Goal: Find contact information: Find contact information

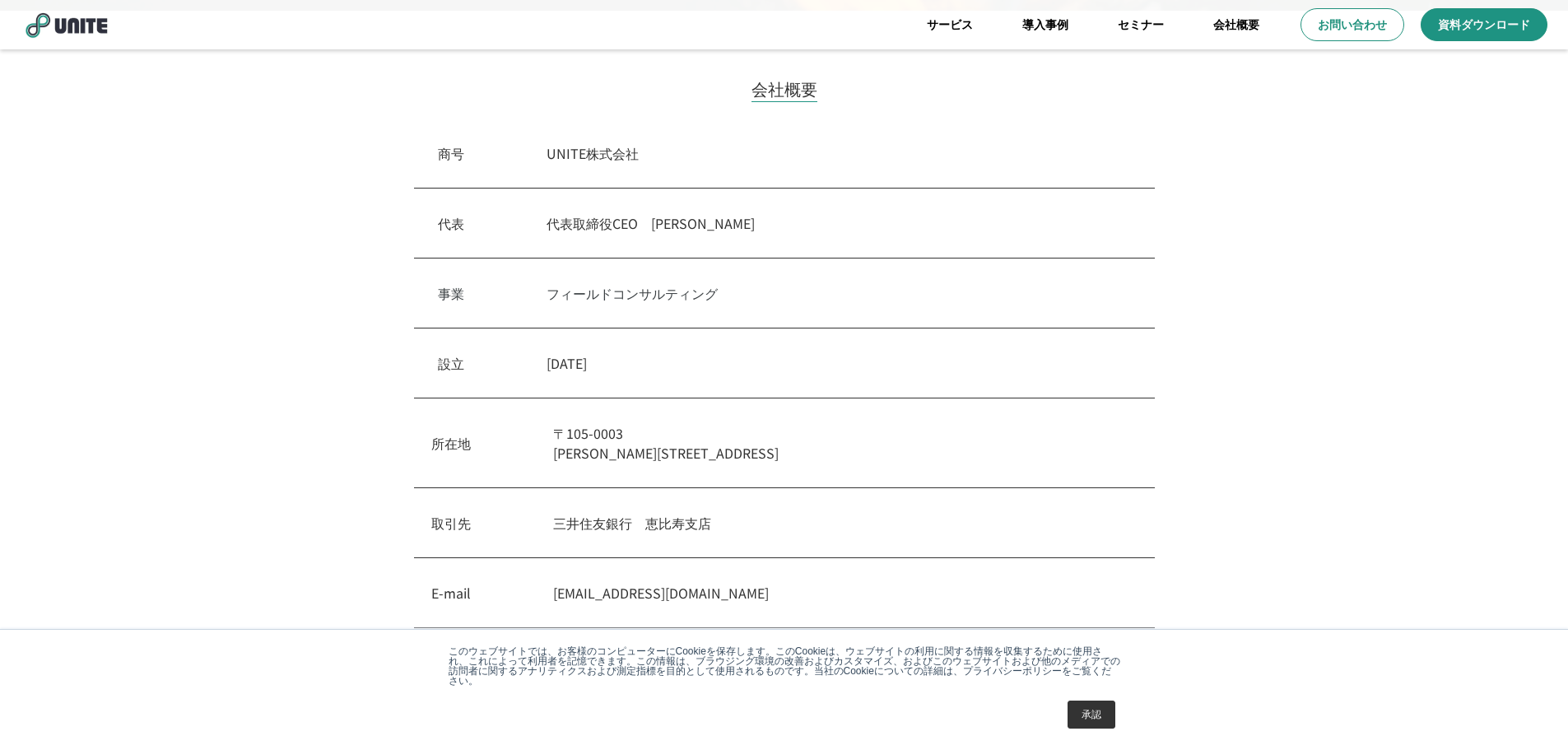
scroll to position [379, 0]
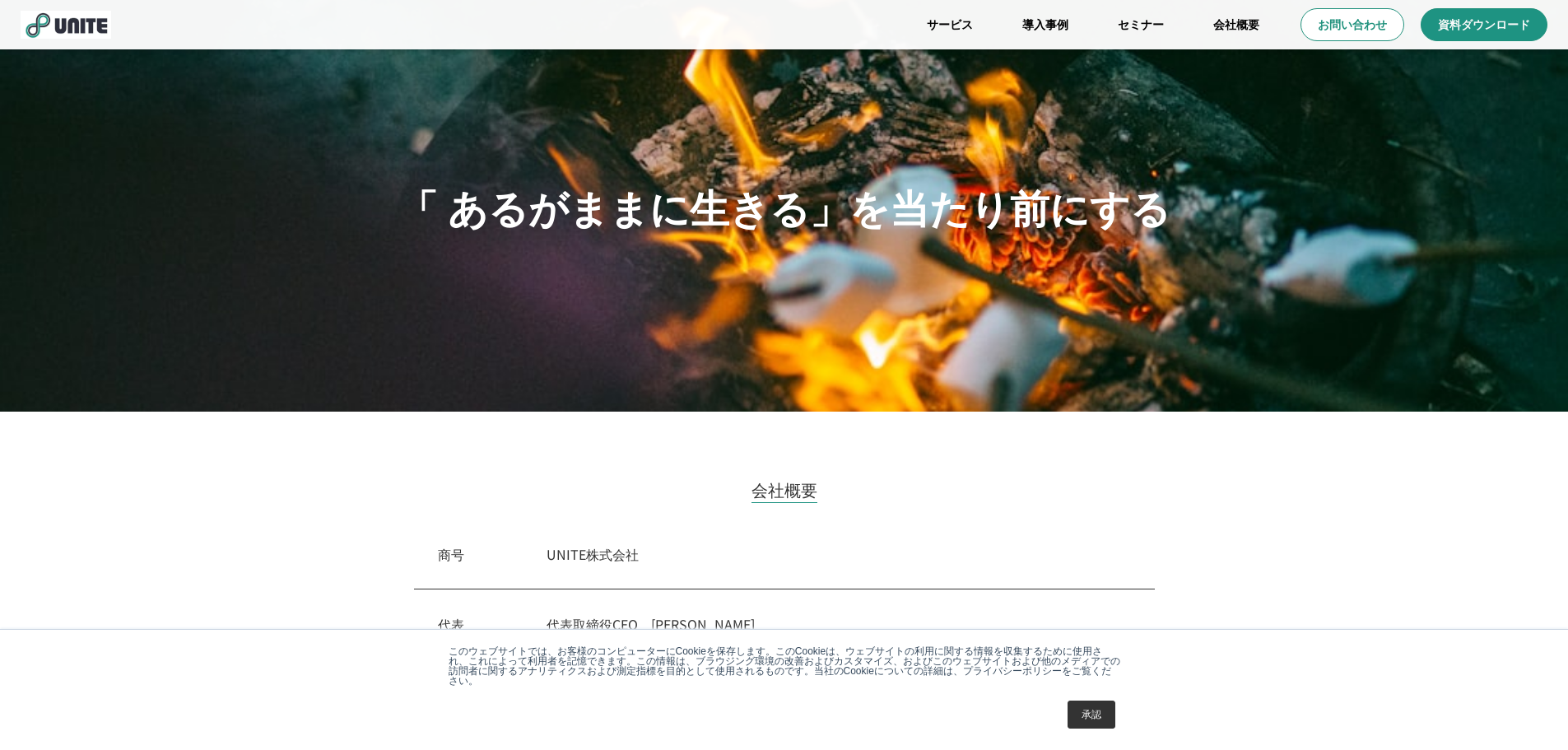
scroll to position [82, 0]
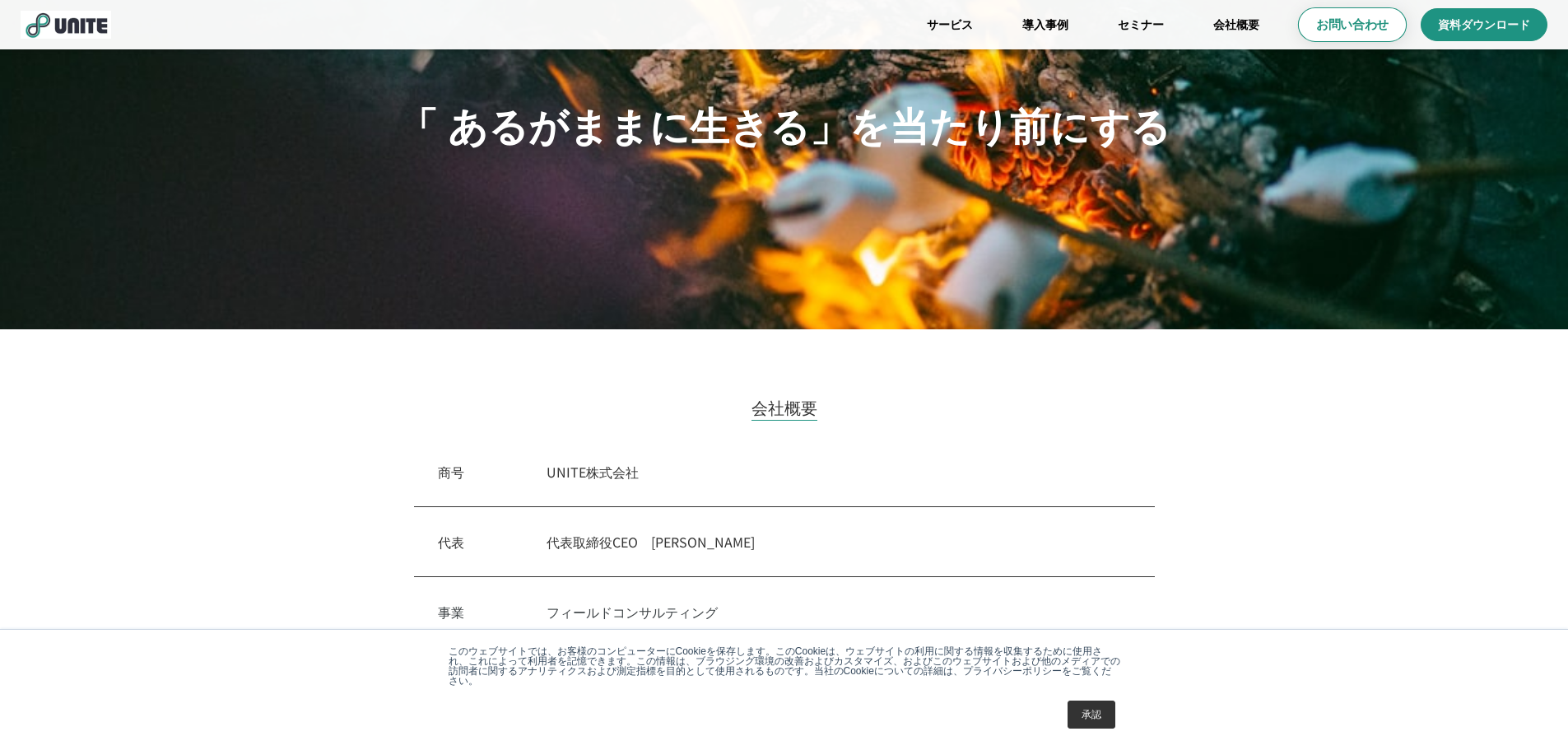
click at [1343, 31] on p "お問い合わせ" at bounding box center [1352, 25] width 73 height 17
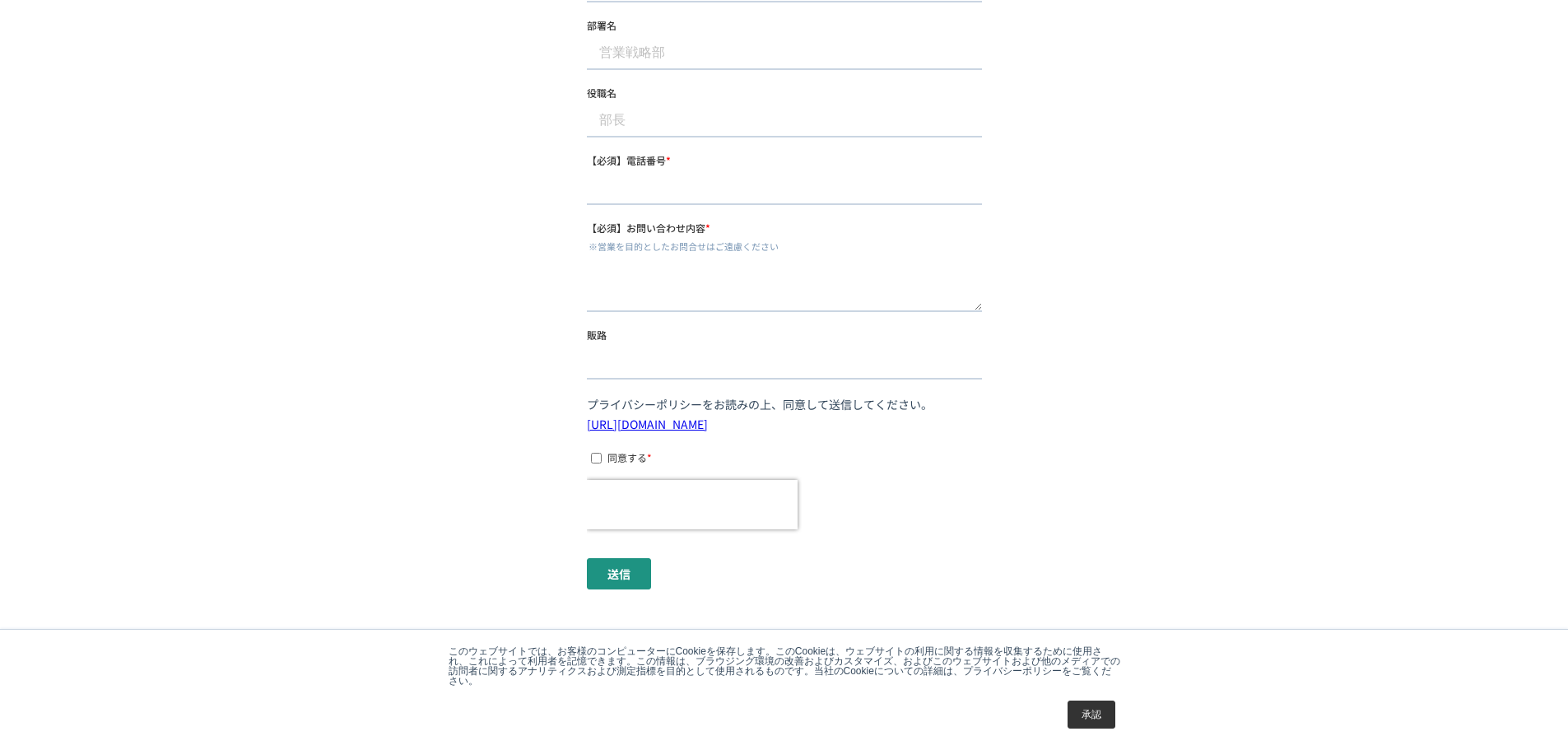
scroll to position [585, 0]
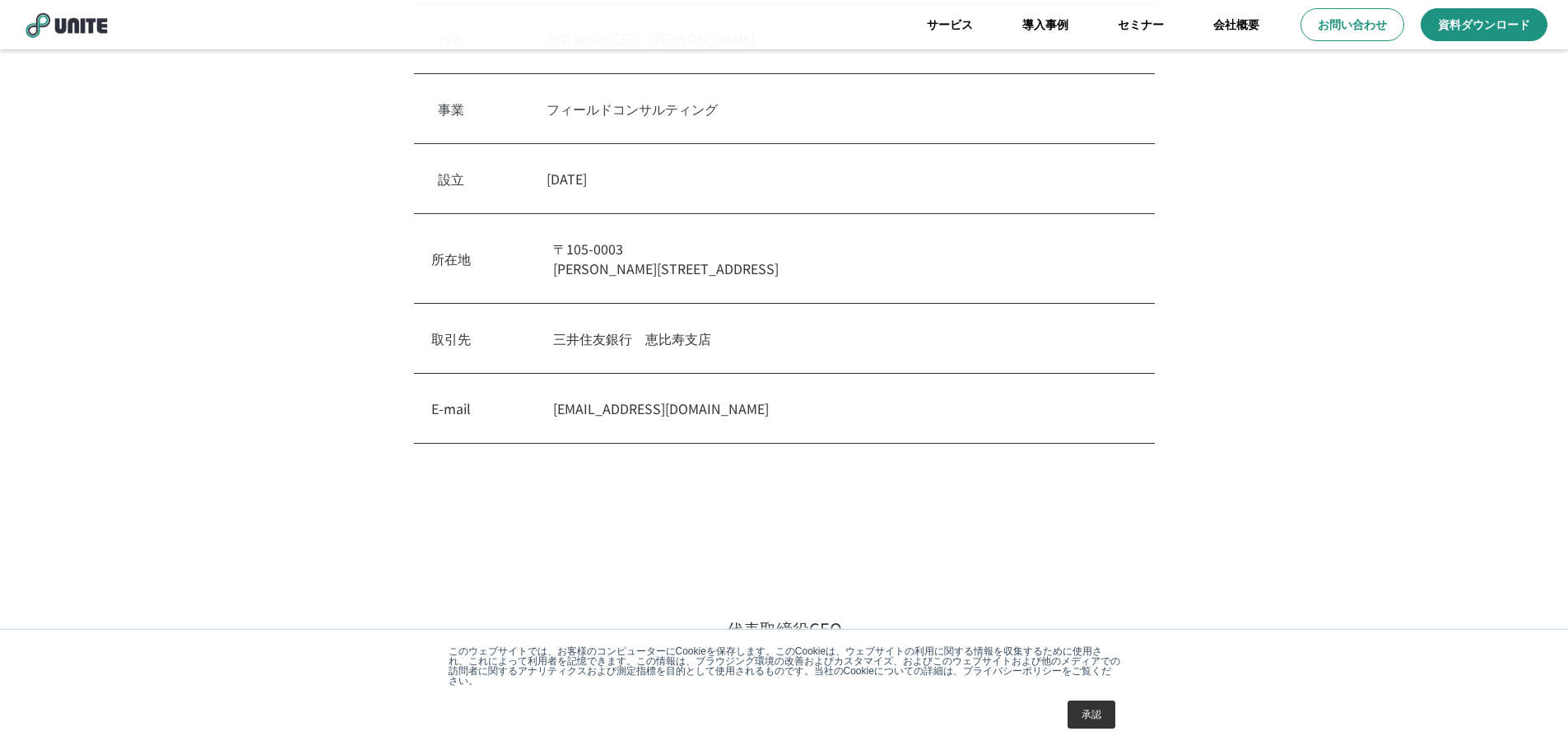
scroll to position [82, 0]
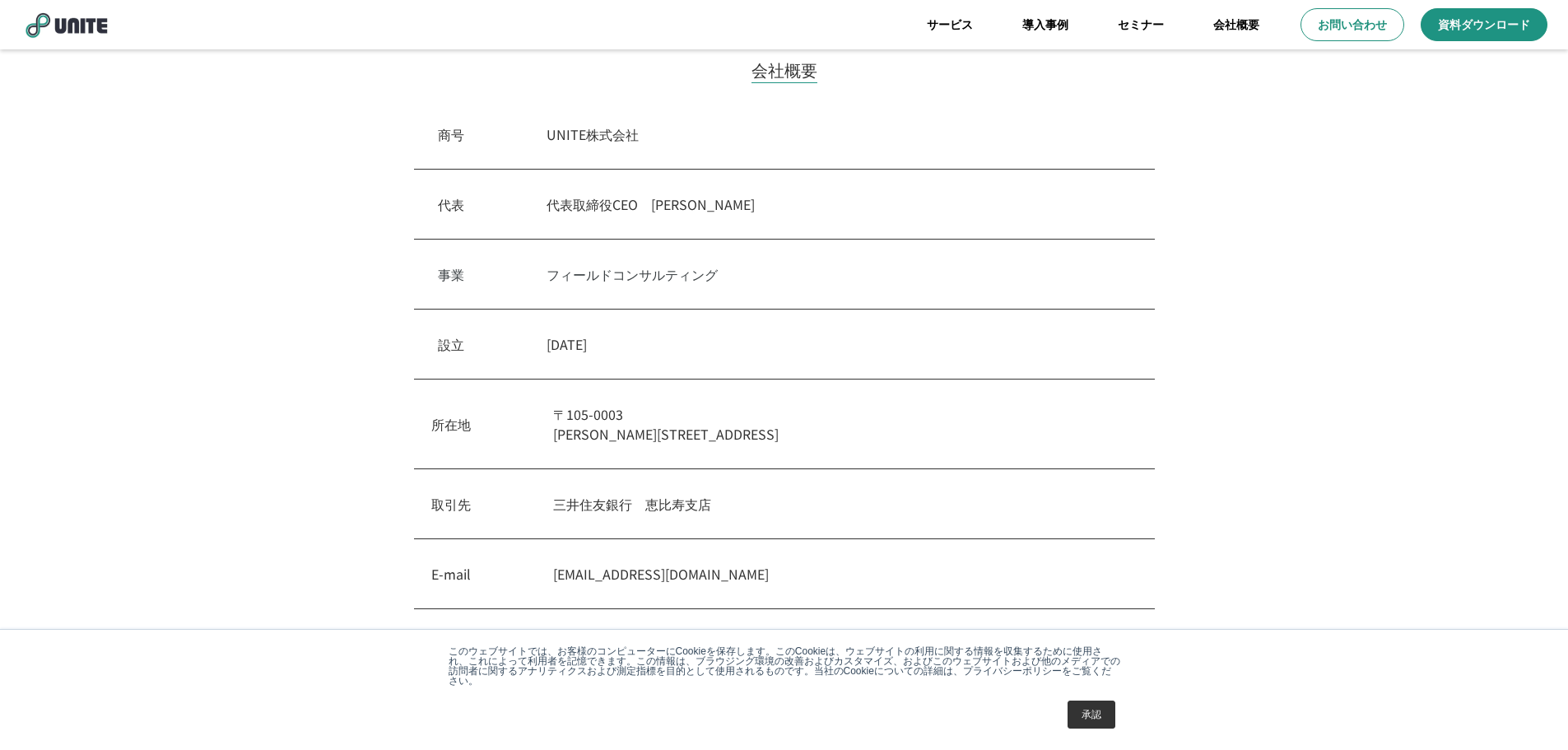
scroll to position [412, 0]
